Goal: Information Seeking & Learning: Learn about a topic

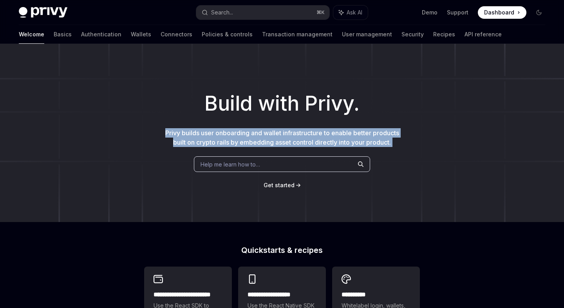
drag, startPoint x: 180, startPoint y: 124, endPoint x: 299, endPoint y: 157, distance: 124.1
click at [299, 157] on div "Build with Privy. Privy builds user onboarding and wallet infrastructure to ena…" at bounding box center [282, 133] width 564 height 178
click at [299, 157] on div "Help me learn how to…" at bounding box center [282, 165] width 176 height 16
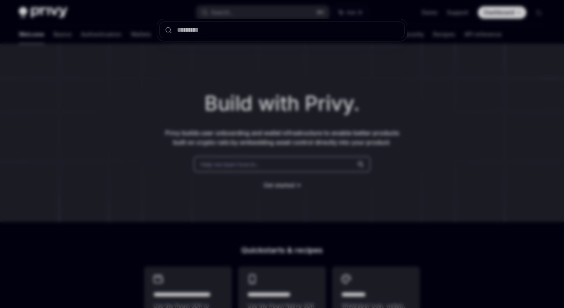
click at [418, 148] on div at bounding box center [282, 154] width 564 height 308
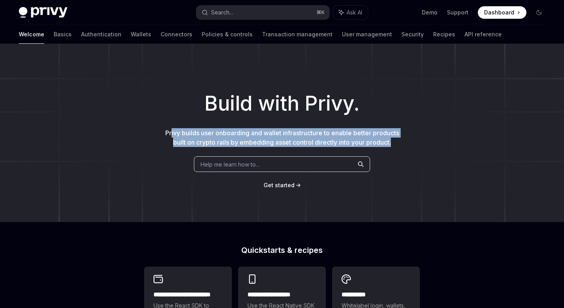
drag, startPoint x: 412, startPoint y: 146, endPoint x: 168, endPoint y: 133, distance: 244.1
click at [168, 133] on div "Build with Privy. Privy builds user onboarding and wallet infrastructure to ena…" at bounding box center [282, 133] width 564 height 178
click at [168, 133] on span "Privy builds user onboarding and wallet infrastructure to enable better product…" at bounding box center [282, 137] width 234 height 17
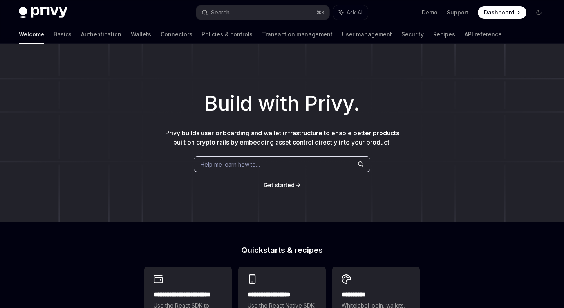
click at [92, 34] on div "Welcome Basics Authentication Wallets Connectors Policies & controls Transactio…" at bounding box center [260, 34] width 483 height 19
click at [131, 36] on link "Wallets" at bounding box center [141, 34] width 20 height 19
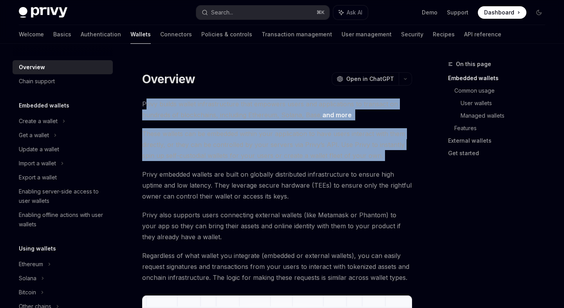
drag, startPoint x: 147, startPoint y: 103, endPoint x: 205, endPoint y: 169, distance: 87.9
click at [205, 169] on span "Privy embedded wallets are built on globally distributed infrastructure to ensu…" at bounding box center [277, 185] width 270 height 33
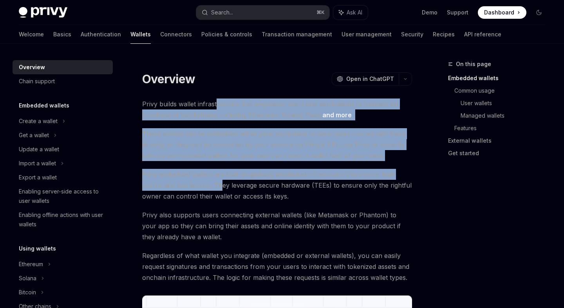
drag, startPoint x: 217, startPoint y: 103, endPoint x: 220, endPoint y: 192, distance: 89.7
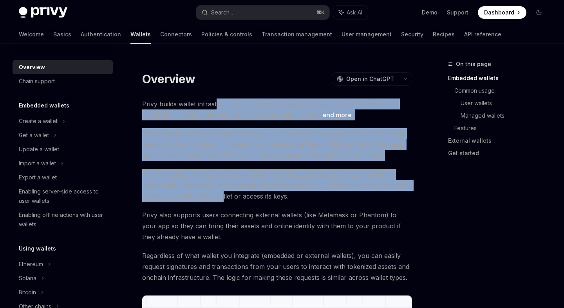
click at [220, 192] on span "Privy embedded wallets are built on globally distributed infrastructure to ensu…" at bounding box center [277, 185] width 270 height 33
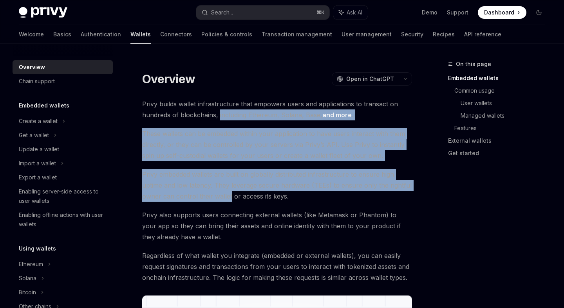
drag, startPoint x: 220, startPoint y: 192, endPoint x: 219, endPoint y: 110, distance: 81.8
click at [219, 110] on span "Privy builds wallet infrastructure that empowers users and applications to tran…" at bounding box center [277, 110] width 270 height 22
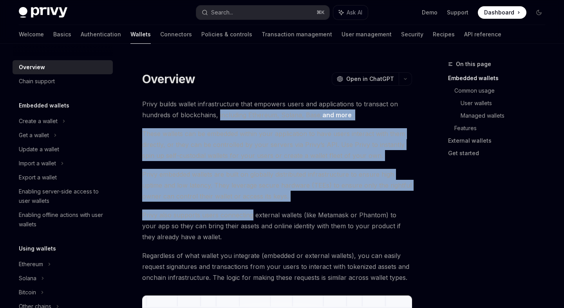
drag, startPoint x: 219, startPoint y: 110, endPoint x: 225, endPoint y: 222, distance: 112.1
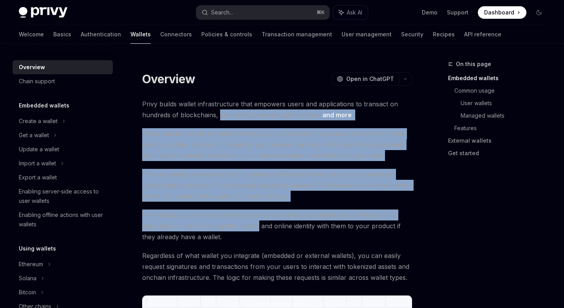
click at [225, 222] on span "Privy also supports users connecting external wallets (like Metamask or Phantom…" at bounding box center [277, 226] width 270 height 33
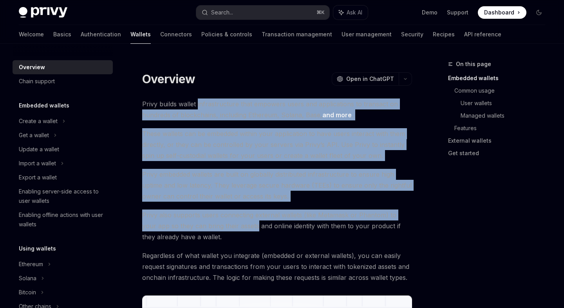
drag, startPoint x: 225, startPoint y: 222, endPoint x: 223, endPoint y: 101, distance: 121.3
click at [223, 101] on span "Privy builds wallet infrastructure that empowers users and applications to tran…" at bounding box center [277, 110] width 270 height 22
drag, startPoint x: 223, startPoint y: 101, endPoint x: 223, endPoint y: 233, distance: 132.3
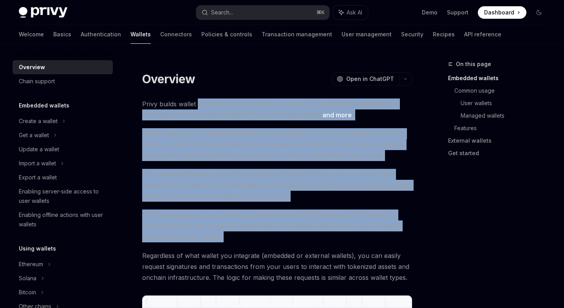
click at [223, 233] on span "Privy also supports users connecting external wallets (like Metamask or Phantom…" at bounding box center [277, 226] width 270 height 33
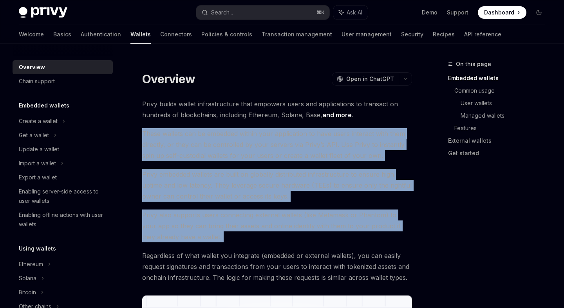
drag, startPoint x: 223, startPoint y: 233, endPoint x: 218, endPoint y: 125, distance: 108.1
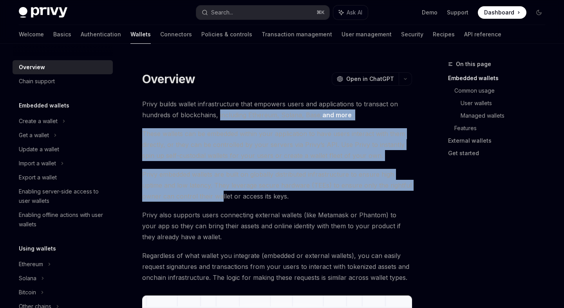
drag, startPoint x: 218, startPoint y: 115, endPoint x: 220, endPoint y: 207, distance: 92.0
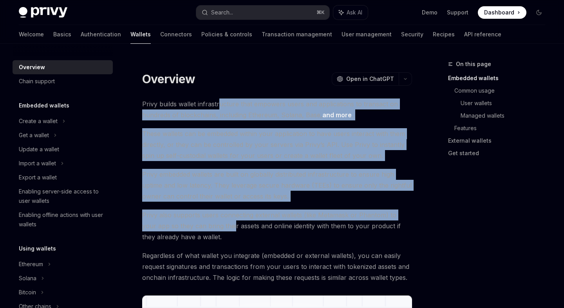
drag, startPoint x: 220, startPoint y: 229, endPoint x: 220, endPoint y: 106, distance: 122.5
click at [220, 106] on span "Privy builds wallet infrastructure that empowers users and applications to tran…" at bounding box center [277, 110] width 270 height 22
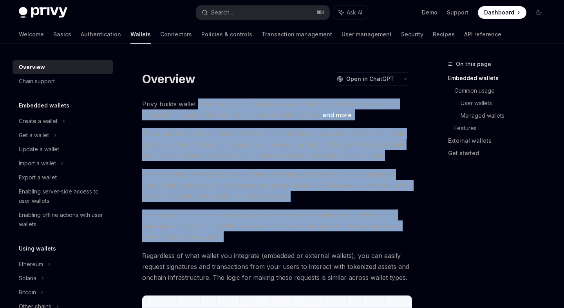
drag, startPoint x: 220, startPoint y: 106, endPoint x: 220, endPoint y: 253, distance: 146.7
click at [220, 253] on span "Regardless of what wallet you integrate (embedded or external wallets), you can…" at bounding box center [277, 266] width 270 height 33
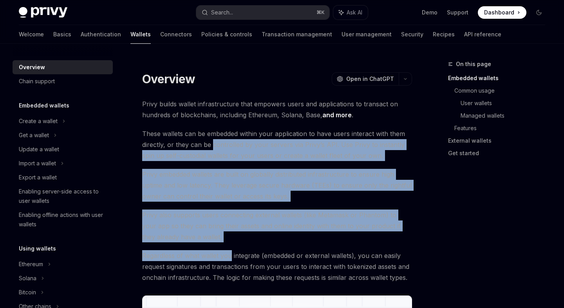
drag, startPoint x: 220, startPoint y: 253, endPoint x: 220, endPoint y: 145, distance: 107.6
click at [220, 145] on span "These wallets can be embedded within your application to have users interact wi…" at bounding box center [277, 144] width 270 height 33
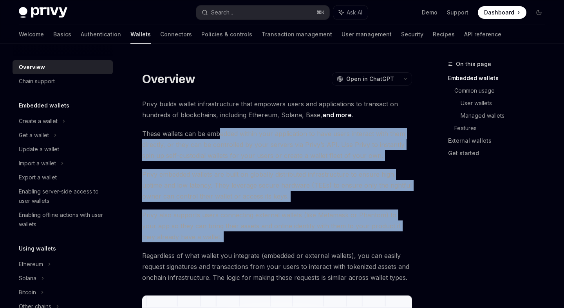
drag, startPoint x: 220, startPoint y: 133, endPoint x: 220, endPoint y: 249, distance: 115.8
drag, startPoint x: 220, startPoint y: 234, endPoint x: 220, endPoint y: 132, distance: 102.5
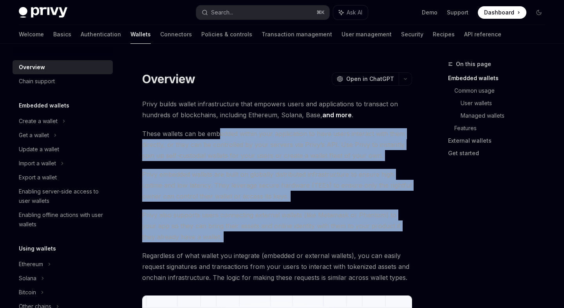
click at [220, 132] on span "These wallets can be embedded within your application to have users interact wi…" at bounding box center [277, 144] width 270 height 33
drag, startPoint x: 220, startPoint y: 132, endPoint x: 220, endPoint y: 261, distance: 129.5
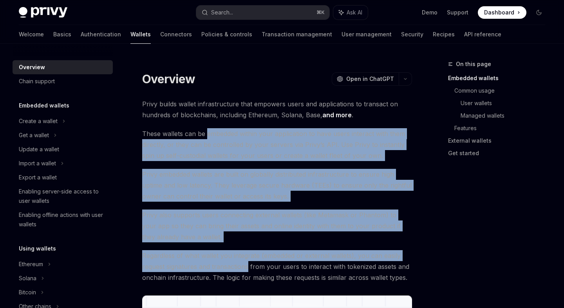
click at [220, 261] on span "Regardless of what wallet you integrate (embedded or external wallets), you can…" at bounding box center [277, 266] width 270 height 33
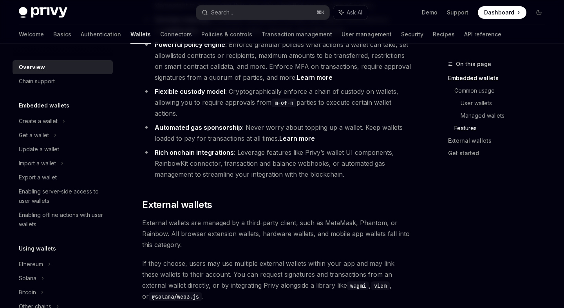
scroll to position [1054, 0]
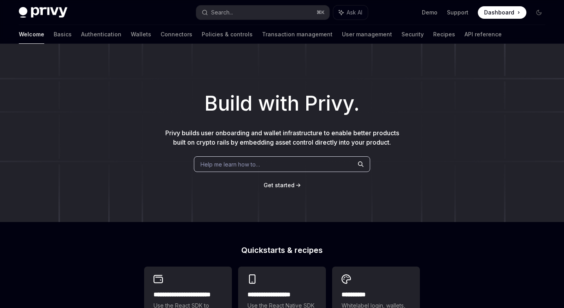
click at [31, 11] on img at bounding box center [43, 12] width 49 height 11
click at [61, 14] on img at bounding box center [43, 12] width 49 height 11
click at [54, 32] on link "Basics" at bounding box center [63, 34] width 18 height 19
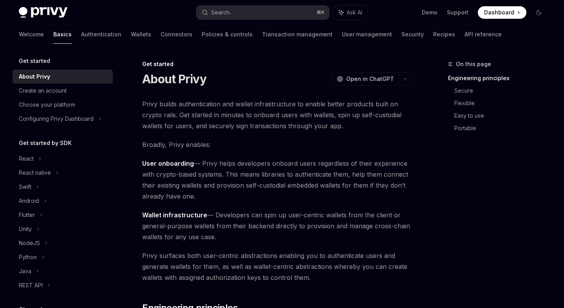
type textarea "*"
